Goal: Navigation & Orientation: Find specific page/section

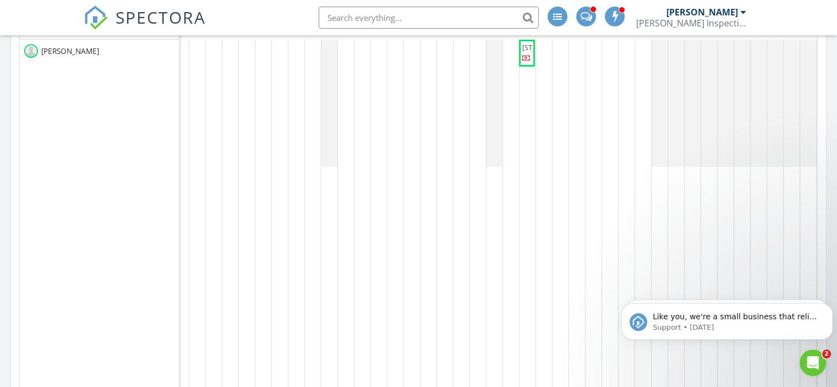
scroll to position [385, 0]
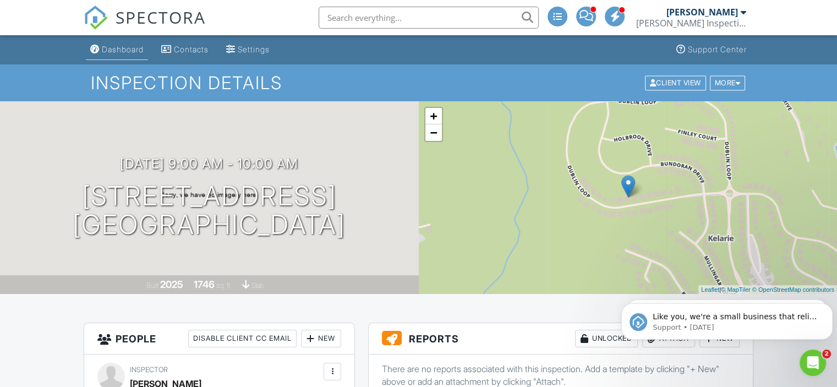
click at [134, 58] on link "Dashboard" at bounding box center [117, 50] width 62 height 20
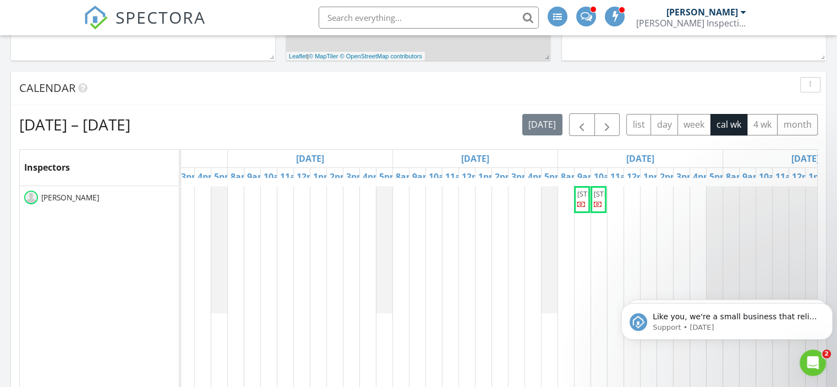
scroll to position [385, 0]
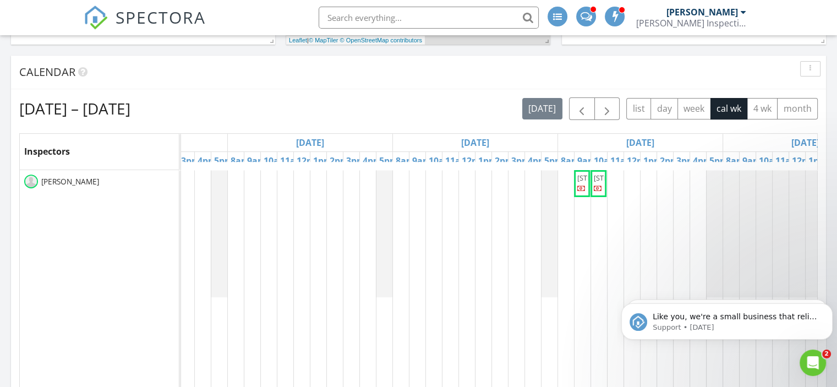
click at [600, 183] on span "2676 Aston Dr. Lot 15 R 1, Augusta 30909" at bounding box center [625, 178] width 62 height 10
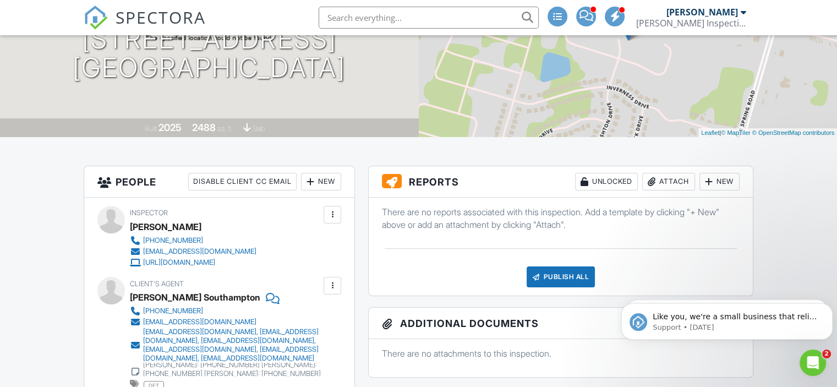
scroll to position [119, 0]
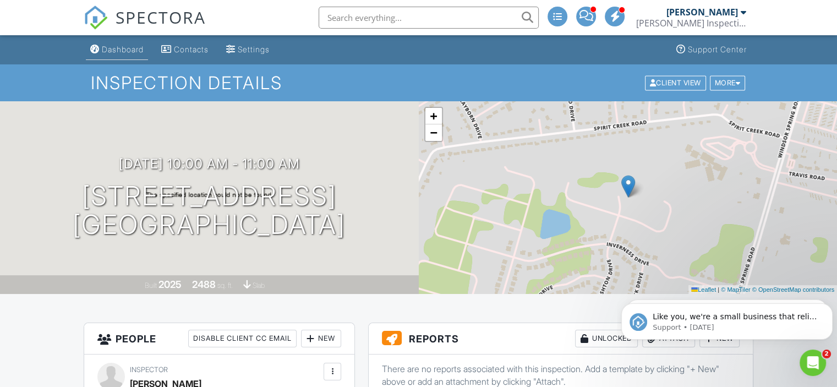
click at [138, 50] on div "Dashboard" at bounding box center [123, 49] width 42 height 9
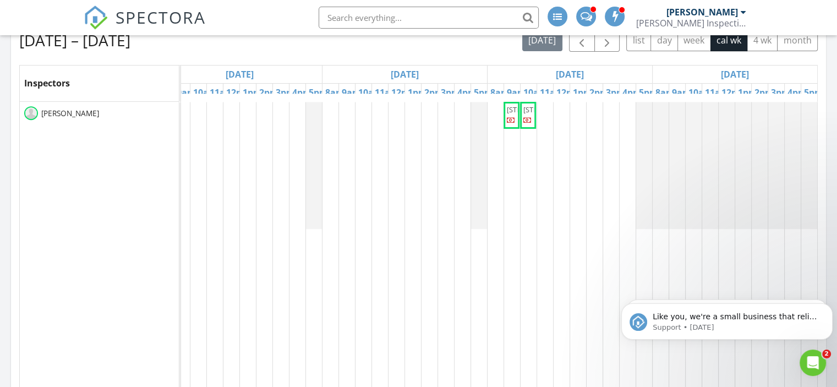
scroll to position [385, 0]
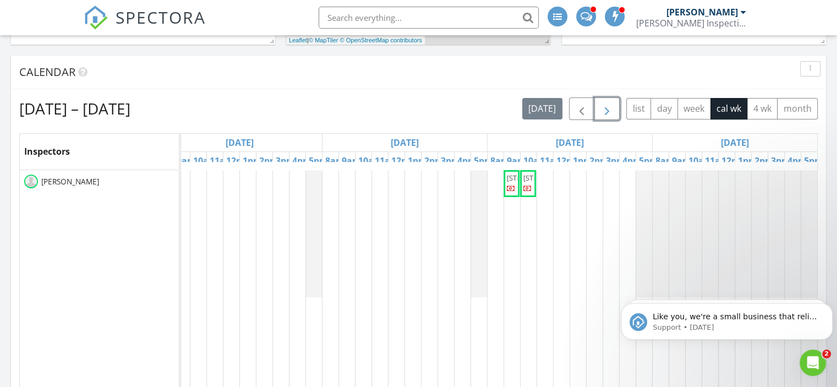
click at [614, 110] on span "button" at bounding box center [607, 108] width 13 height 13
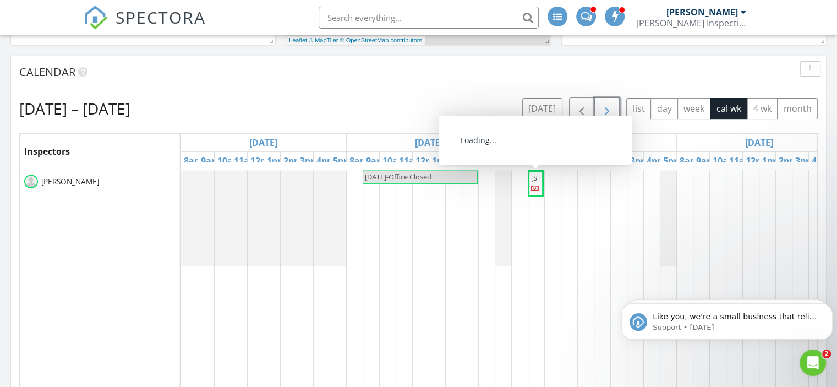
click at [536, 183] on span "[STREET_ADDRESS]" at bounding box center [562, 178] width 62 height 10
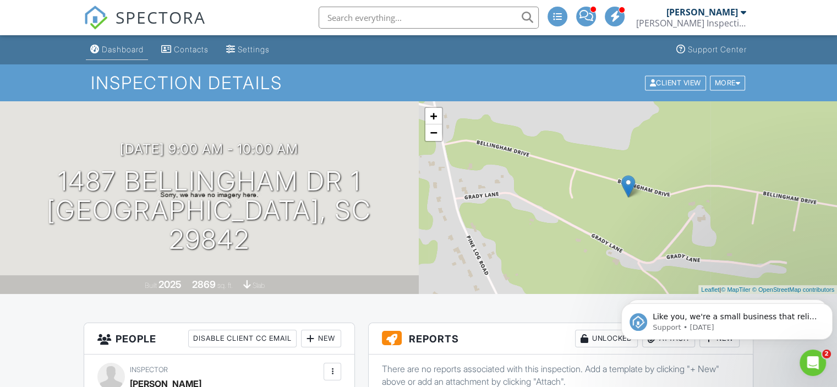
click at [138, 51] on div "Dashboard" at bounding box center [123, 49] width 42 height 9
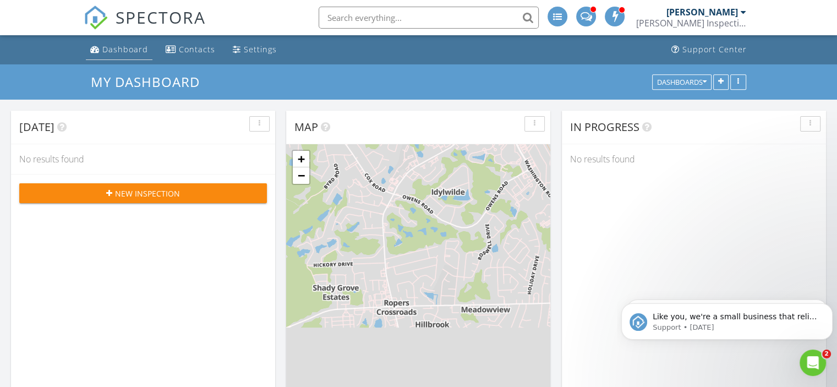
click at [126, 44] on div "Dashboard" at bounding box center [125, 49] width 46 height 10
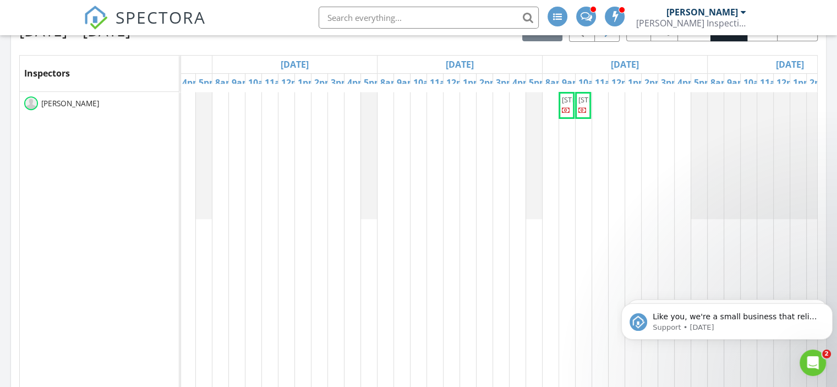
scroll to position [440, 0]
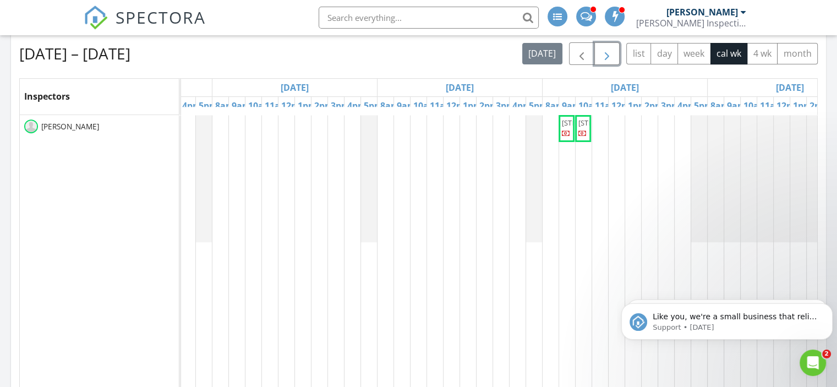
click at [614, 56] on span "button" at bounding box center [607, 53] width 13 height 13
